Goal: Information Seeking & Learning: Learn about a topic

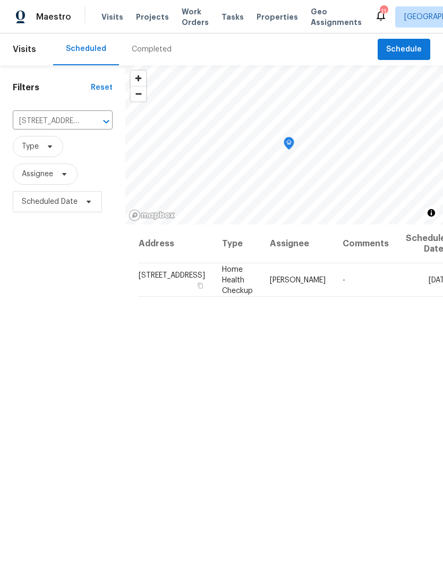
click at [85, 128] on button "Clear" at bounding box center [92, 121] width 15 height 15
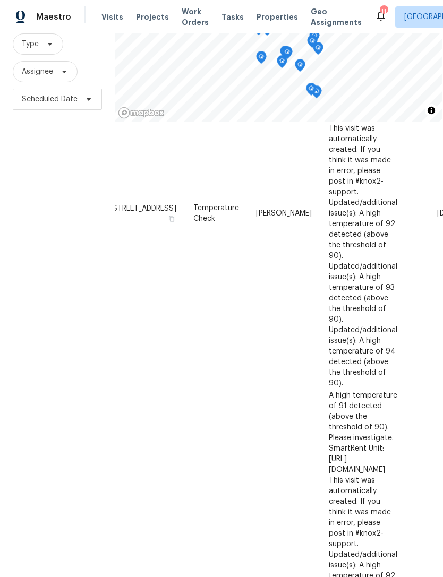
scroll to position [1238, 18]
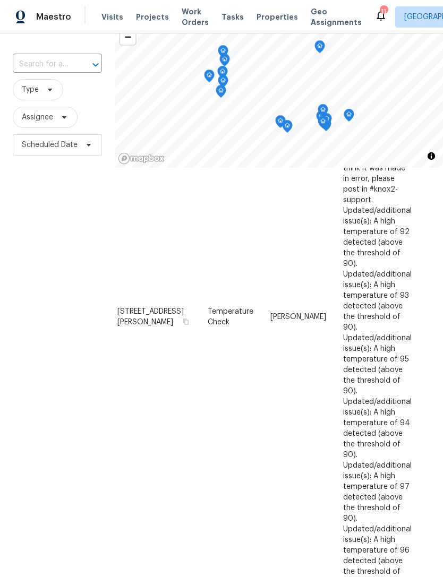
scroll to position [102, 0]
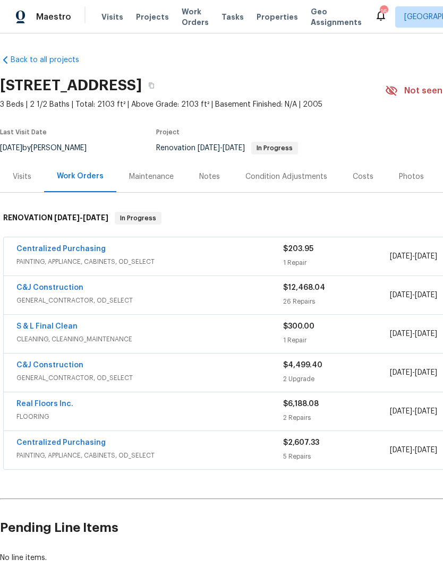
click at [48, 287] on link "C&J Construction" at bounding box center [49, 287] width 67 height 7
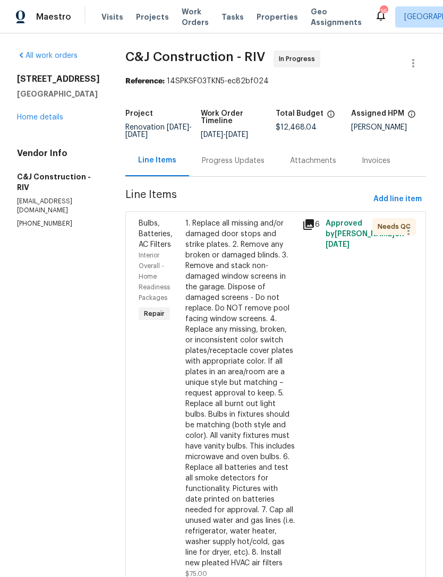
click at [245, 165] on div "Progress Updates" at bounding box center [233, 161] width 63 height 11
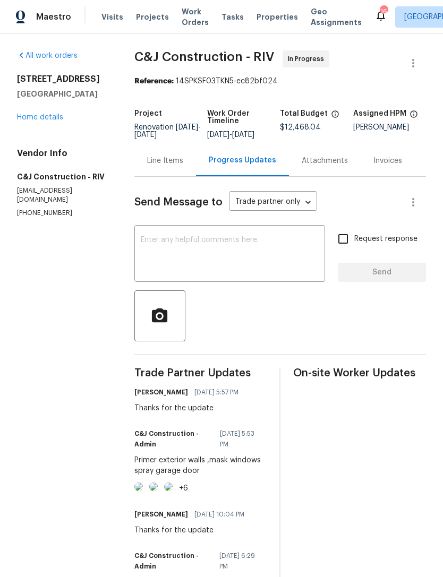
click at [41, 119] on link "Home details" at bounding box center [40, 117] width 46 height 7
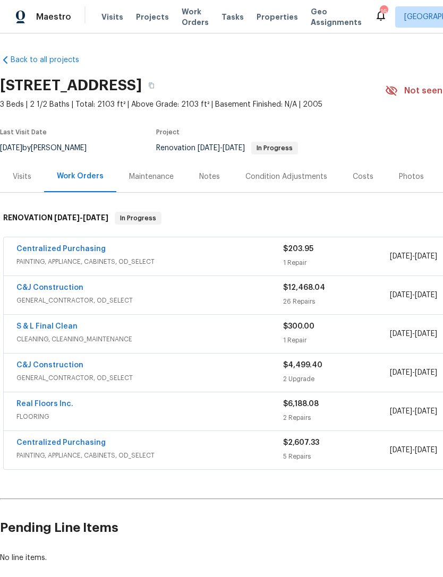
click at [65, 364] on link "C&J Construction" at bounding box center [49, 365] width 67 height 7
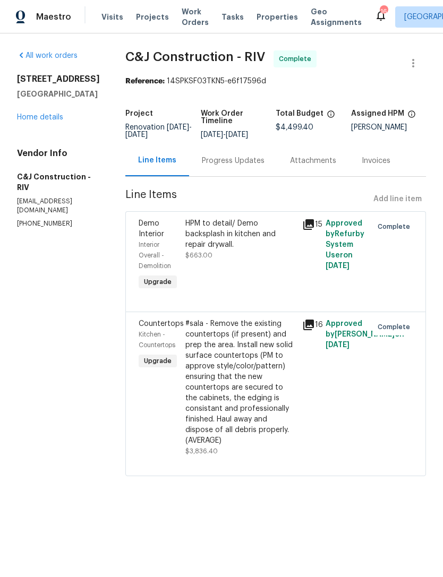
click at [242, 250] on div "HPM to detail/ Demo backsplash in kitchen and repair drywall." at bounding box center [240, 234] width 110 height 32
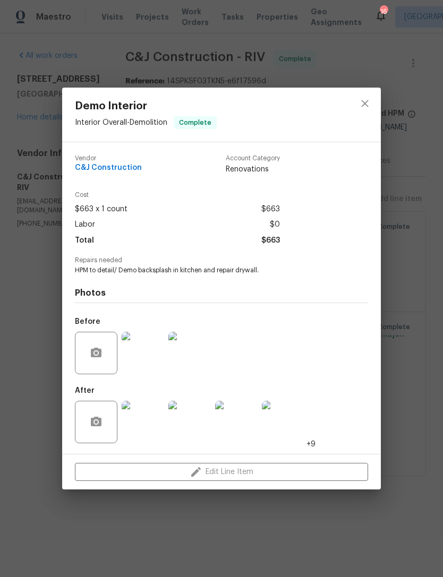
click at [151, 420] on img at bounding box center [143, 422] width 42 height 42
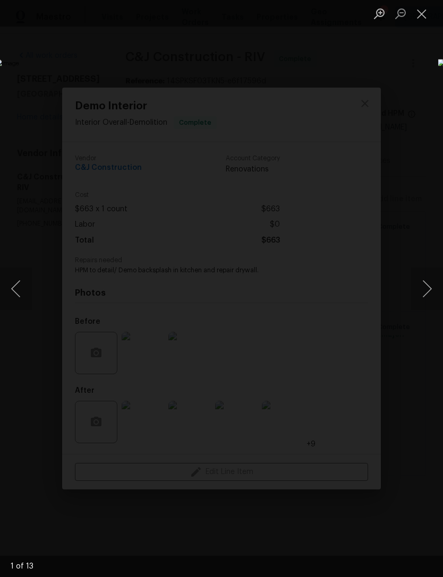
click at [347, 373] on img "Lightbox" at bounding box center [171, 288] width 352 height 459
click at [430, 289] on button "Next image" at bounding box center [427, 289] width 32 height 42
click at [425, 296] on button "Next image" at bounding box center [427, 289] width 32 height 42
click at [431, 295] on button "Next image" at bounding box center [427, 289] width 32 height 42
click at [416, 293] on button "Next image" at bounding box center [427, 289] width 32 height 42
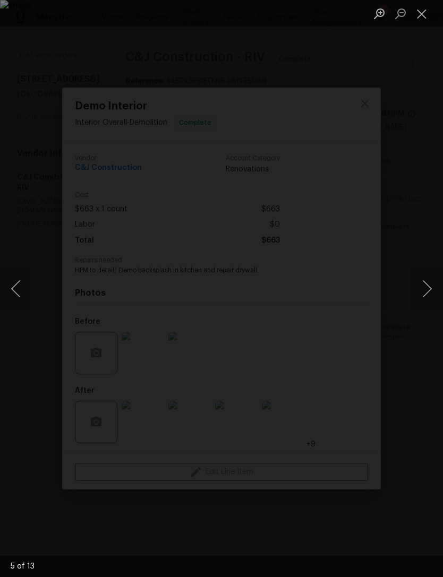
click at [424, 290] on button "Next image" at bounding box center [427, 289] width 32 height 42
click at [422, 291] on button "Next image" at bounding box center [427, 289] width 32 height 42
click at [422, 299] on button "Next image" at bounding box center [427, 289] width 32 height 42
click at [423, 295] on button "Next image" at bounding box center [427, 289] width 32 height 42
click at [425, 289] on button "Next image" at bounding box center [427, 289] width 32 height 42
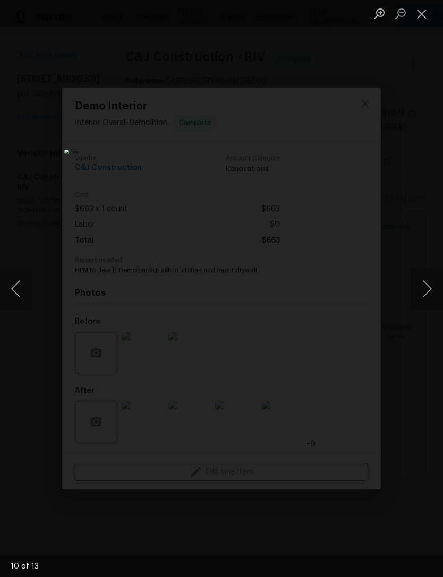
click at [422, 290] on button "Next image" at bounding box center [427, 289] width 32 height 42
click at [424, 288] on button "Next image" at bounding box center [427, 289] width 32 height 42
click at [419, 15] on button "Close lightbox" at bounding box center [421, 13] width 21 height 19
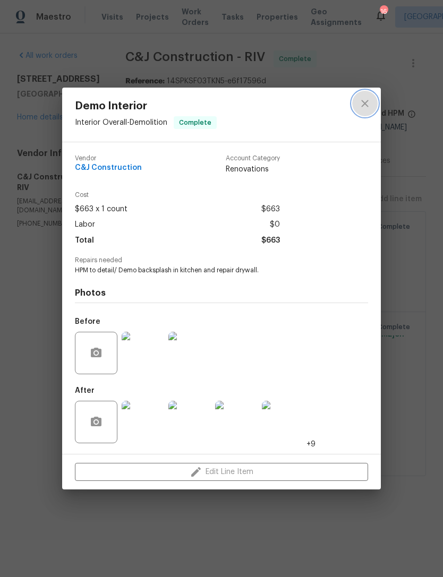
click at [370, 102] on icon "close" at bounding box center [364, 103] width 13 height 13
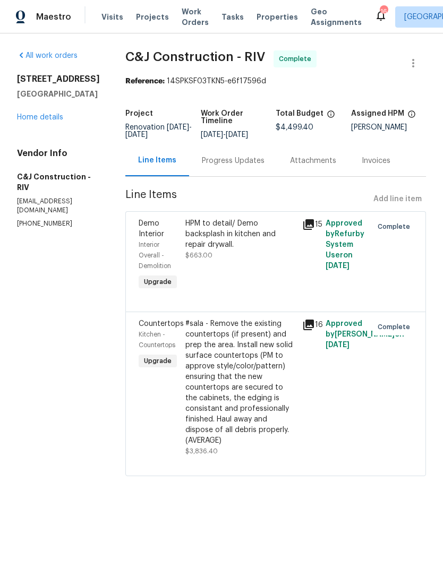
click at [35, 117] on link "Home details" at bounding box center [40, 117] width 46 height 7
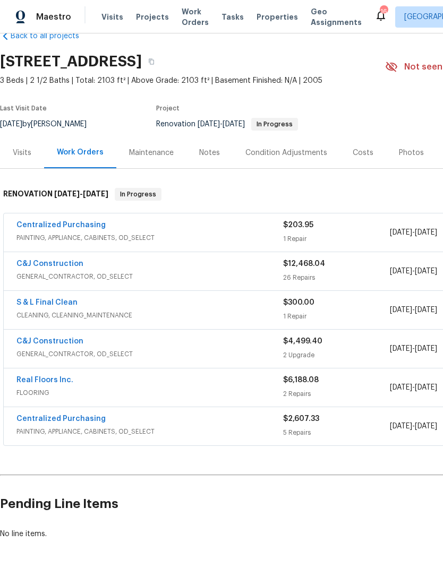
scroll to position [24, 0]
